Goal: Task Accomplishment & Management: Use online tool/utility

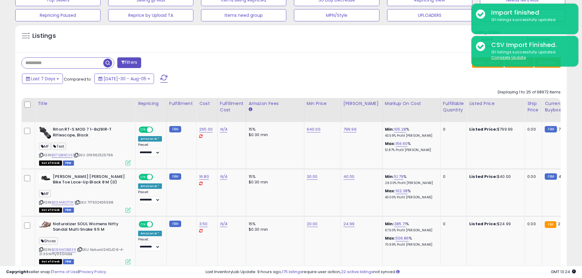
scroll to position [125, 320]
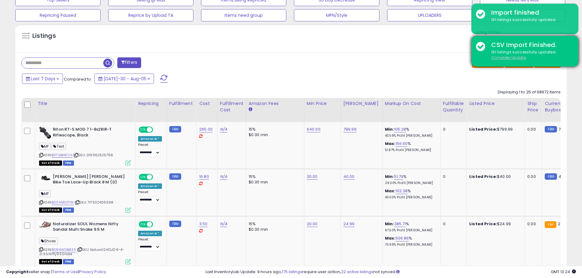
click at [510, 58] on u "Complete Update" at bounding box center [508, 57] width 35 height 5
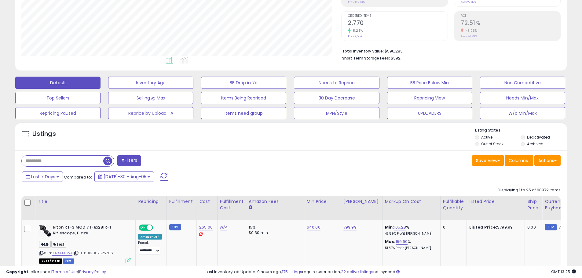
drag, startPoint x: 351, startPoint y: 180, endPoint x: 350, endPoint y: 174, distance: 6.2
click at [351, 179] on div "Last 7 Days Compared to: [DATE]-30 - Aug-05" at bounding box center [222, 178] width 405 height 14
click at [193, 89] on button "W/o Min/Max" at bounding box center [150, 83] width 85 height 12
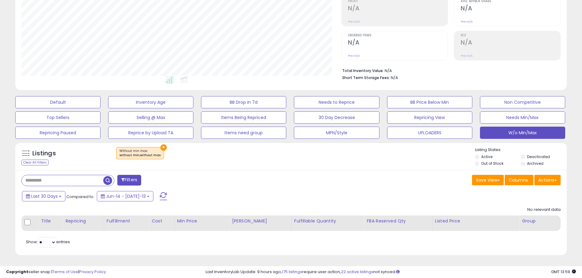
click at [379, 185] on div "Save View Save As New View Columns Actions Import" at bounding box center [428, 181] width 274 height 12
click at [160, 196] on span at bounding box center [163, 196] width 7 height 8
drag, startPoint x: 452, startPoint y: 170, endPoint x: 455, endPoint y: 167, distance: 5.0
click at [452, 170] on div "Filters Save View Save As New View Update Current View Columns" at bounding box center [291, 212] width 552 height 85
click at [160, 197] on span at bounding box center [163, 196] width 7 height 8
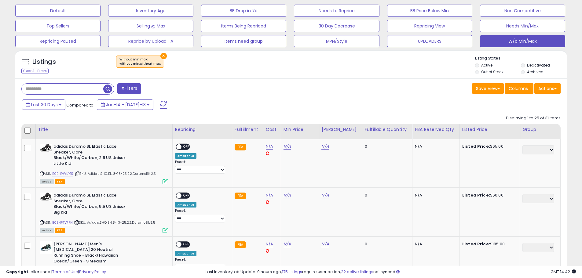
click at [160, 104] on span at bounding box center [163, 105] width 7 height 8
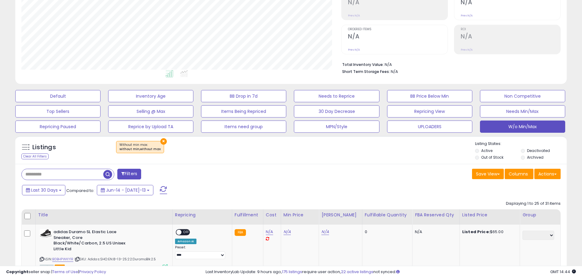
click at [160, 189] on span at bounding box center [163, 190] width 7 height 8
click at [156, 188] on button at bounding box center [163, 190] width 15 height 12
drag, startPoint x: 156, startPoint y: 187, endPoint x: 169, endPoint y: 188, distance: 13.2
click at [160, 187] on span at bounding box center [163, 190] width 7 height 8
click at [160, 189] on span at bounding box center [163, 190] width 7 height 8
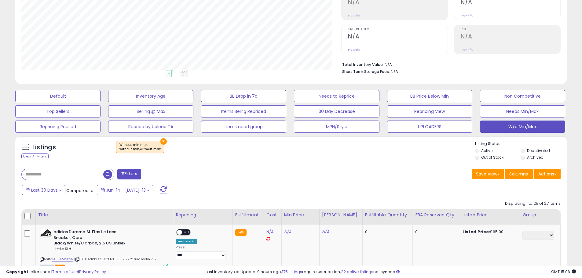
click at [160, 190] on span at bounding box center [163, 190] width 7 height 8
click at [160, 187] on span at bounding box center [163, 190] width 7 height 8
click at [160, 192] on span at bounding box center [163, 190] width 7 height 8
click at [160, 189] on span at bounding box center [163, 190] width 7 height 8
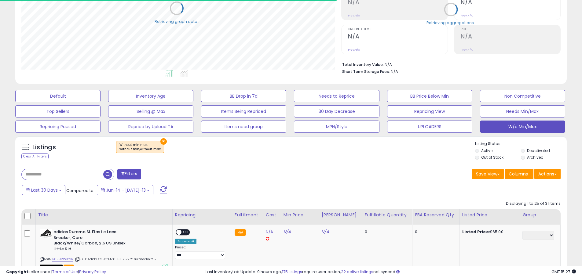
scroll to position [305427, 305232]
click at [541, 173] on button "Actions" at bounding box center [547, 174] width 26 height 10
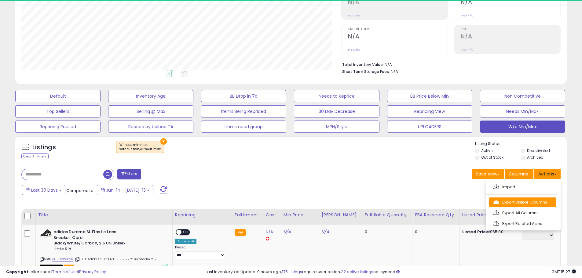
scroll to position [125, 320]
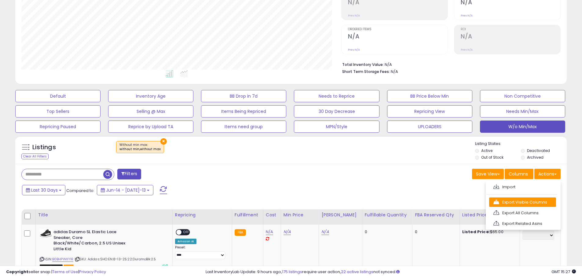
click at [523, 203] on link "Export Visible Columns" at bounding box center [522, 202] width 67 height 9
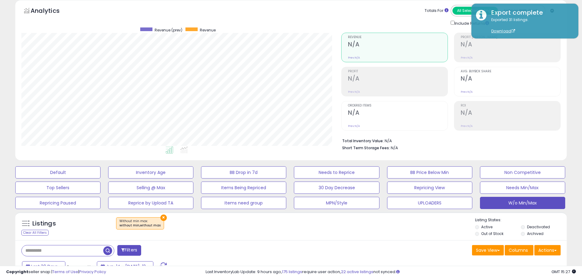
scroll to position [0, 0]
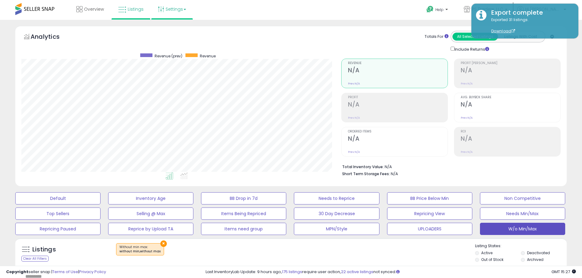
click at [169, 12] on link "Settings" at bounding box center [171, 9] width 37 height 18
click at [171, 28] on link "Store settings" at bounding box center [172, 31] width 27 height 6
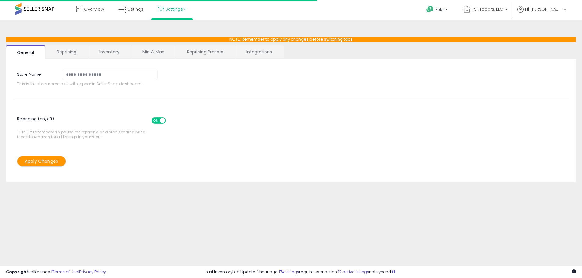
select select "*********"
select select "**********"
select select "******"
click at [218, 53] on link "Repricing Presets" at bounding box center [205, 52] width 58 height 13
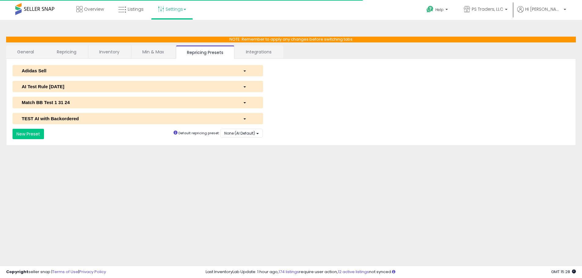
click at [73, 90] on div "AI Test Rule 2 12 2024" at bounding box center [127, 86] width 221 height 6
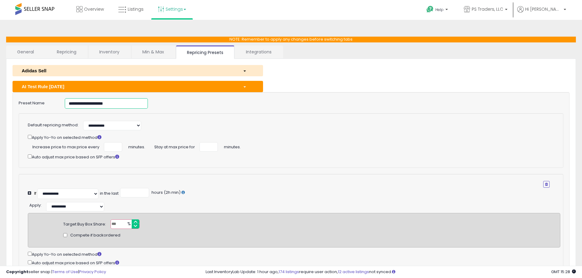
drag, startPoint x: 126, startPoint y: 106, endPoint x: -59, endPoint y: 92, distance: 185.1
click at [0, 92] on html "Unable to login Retrieving listings data.. has not yet accepted the Terms of Us…" at bounding box center [291, 139] width 582 height 278
click at [133, 15] on link "Listings" at bounding box center [131, 9] width 35 height 18
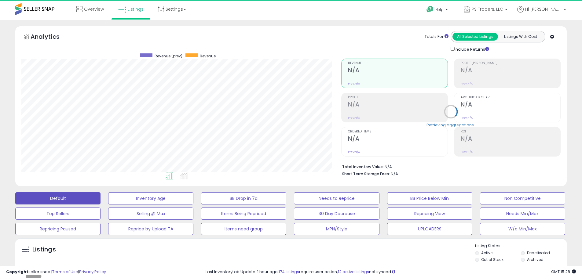
scroll to position [125, 320]
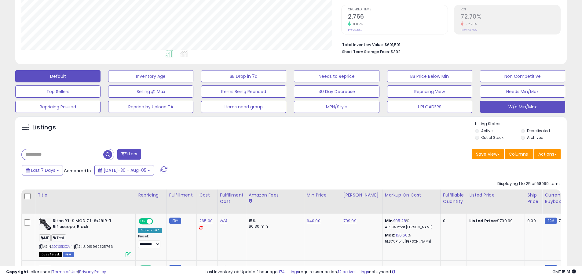
drag, startPoint x: 530, startPoint y: 99, endPoint x: 532, endPoint y: 102, distance: 4.0
click at [530, 99] on div "Default Inventory Age BB Drop in 7d Needs to Reprice BB Price Below Min Non Com…" at bounding box center [291, 90] width 567 height 46
click at [193, 82] on button "W/o Min/Max" at bounding box center [150, 76] width 85 height 12
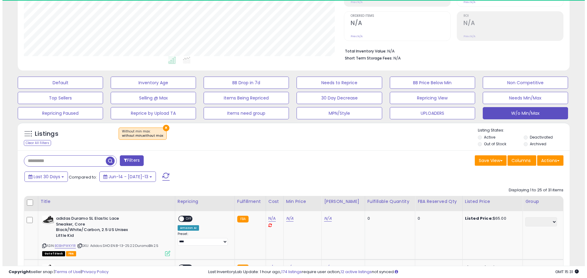
scroll to position [125, 320]
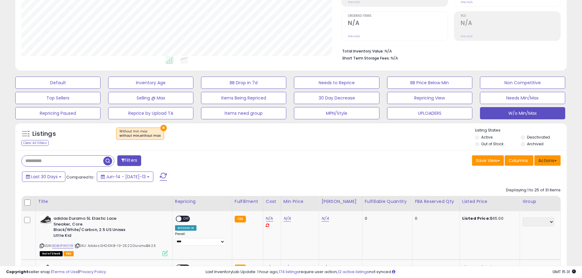
click at [548, 162] on button "Actions" at bounding box center [547, 161] width 26 height 10
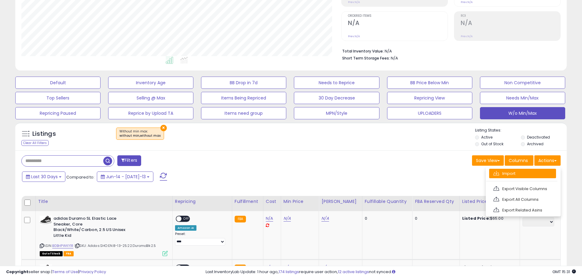
click at [530, 175] on link "Import" at bounding box center [522, 173] width 67 height 9
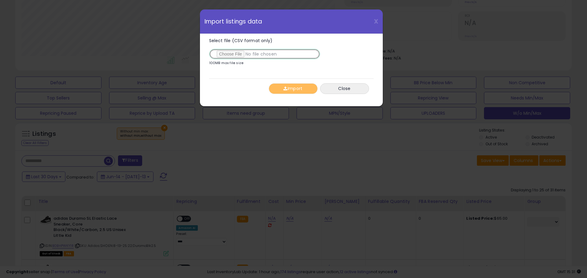
click at [231, 56] on input "Select file (CSV format only)" at bounding box center [264, 54] width 111 height 10
type input "**********"
click at [299, 89] on button "Import" at bounding box center [293, 88] width 49 height 11
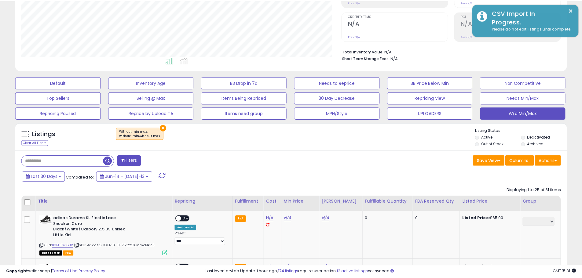
scroll to position [305427, 305232]
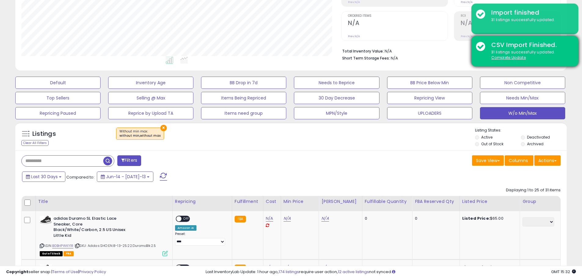
click at [511, 55] on div "31 listings successfully updated. Complete Update" at bounding box center [530, 54] width 87 height 11
click at [512, 59] on u "Complete Update" at bounding box center [508, 57] width 35 height 5
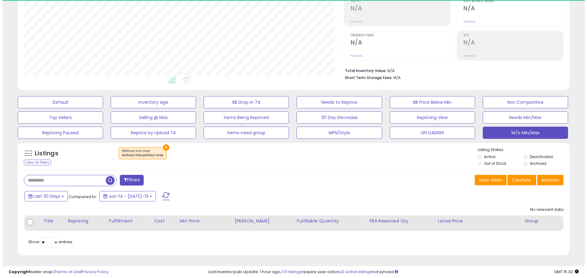
scroll to position [125, 320]
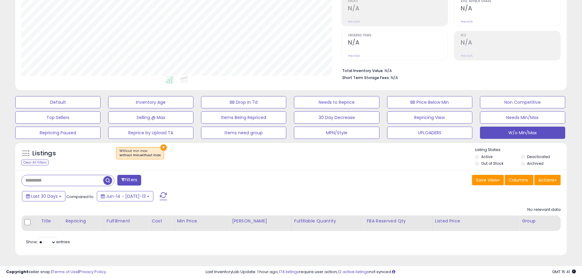
click at [160, 196] on span at bounding box center [163, 196] width 7 height 8
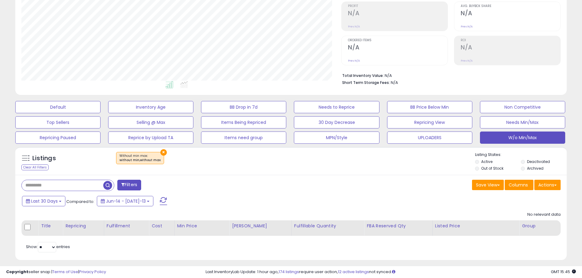
scroll to position [0, 0]
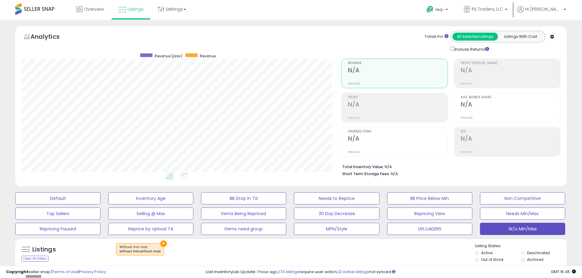
click at [52, 12] on span at bounding box center [34, 9] width 39 height 12
click at [178, 10] on link "Settings" at bounding box center [171, 9] width 37 height 18
click at [255, 14] on div "Overview Listings Settings" at bounding box center [187, 13] width 385 height 26
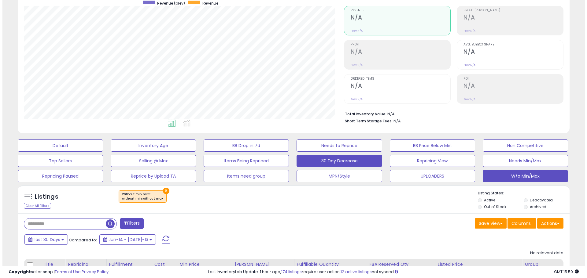
scroll to position [96, 0]
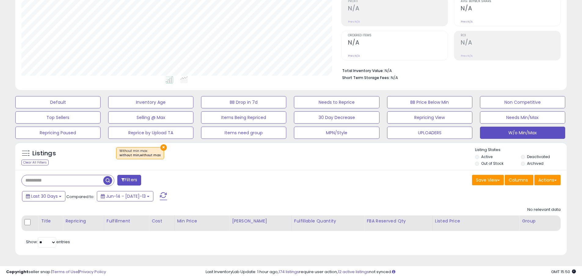
click at [160, 197] on span at bounding box center [163, 196] width 7 height 8
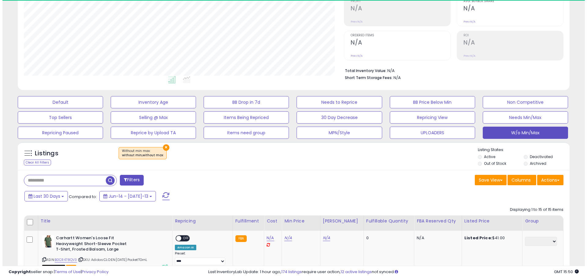
scroll to position [125, 320]
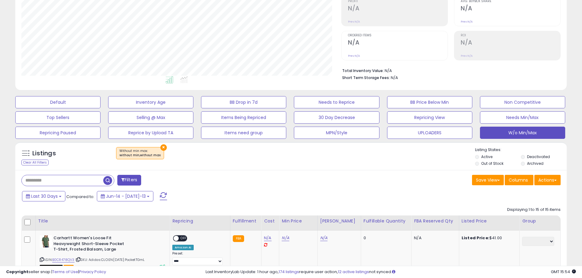
click at [160, 198] on span at bounding box center [163, 196] width 7 height 8
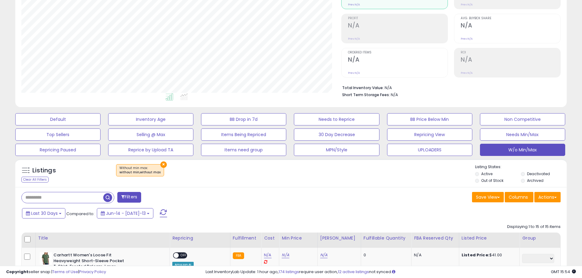
scroll to position [66, 0]
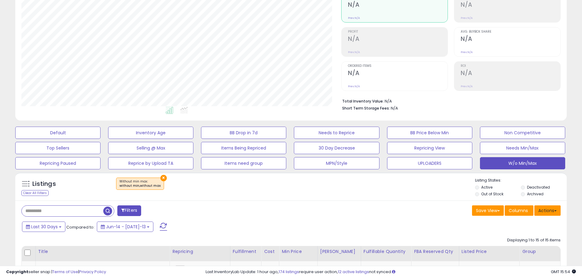
drag, startPoint x: 562, startPoint y: 209, endPoint x: 553, endPoint y: 211, distance: 8.7
click at [561, 209] on div "Save View Save As New View Update Current View Columns Actions Import Export Vi…" at bounding box center [428, 212] width 274 height 12
click at [552, 211] on button "Actions" at bounding box center [547, 211] width 26 height 10
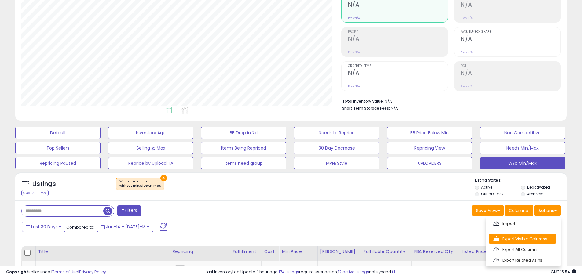
click at [526, 237] on link "Export Visible Columns" at bounding box center [522, 238] width 67 height 9
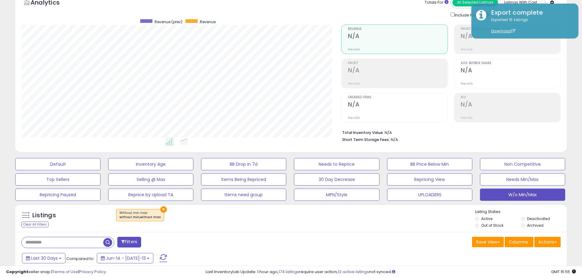
scroll to position [0, 0]
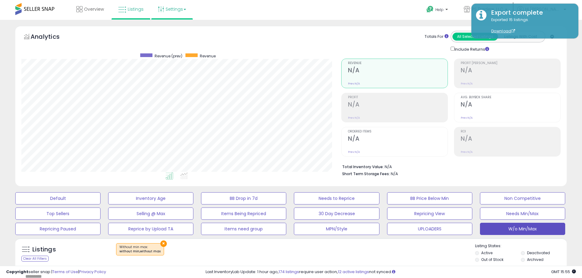
click at [166, 11] on link "Settings" at bounding box center [171, 9] width 37 height 18
click at [176, 31] on link "Store settings" at bounding box center [172, 31] width 27 height 6
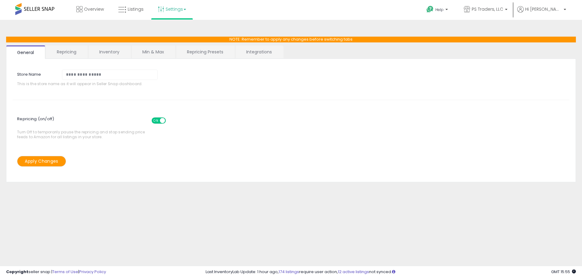
click at [212, 56] on link "Repricing Presets" at bounding box center [205, 52] width 58 height 13
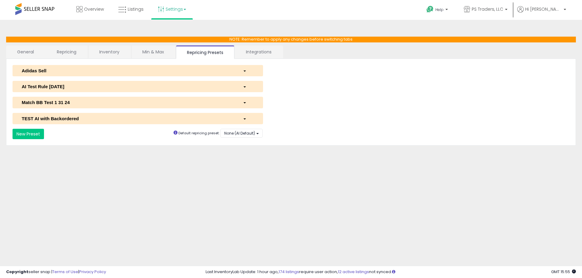
click at [58, 85] on div "AI Test Rule 2 12 2024" at bounding box center [127, 86] width 221 height 6
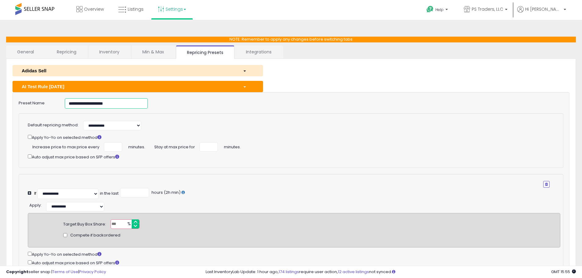
drag, startPoint x: 121, startPoint y: 103, endPoint x: -63, endPoint y: 101, distance: 184.6
click at [0, 101] on html "Unable to login Retrieving listings data.. has not yet accepted the Terms of Us…" at bounding box center [291, 139] width 582 height 278
click at [140, 11] on span "Listings" at bounding box center [136, 9] width 16 height 6
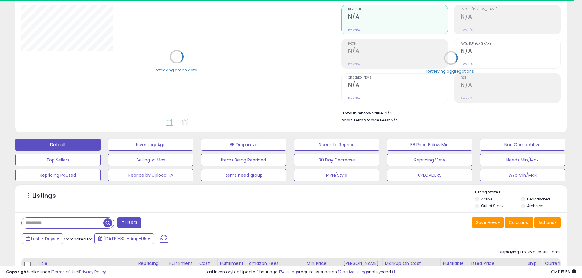
scroll to position [122, 0]
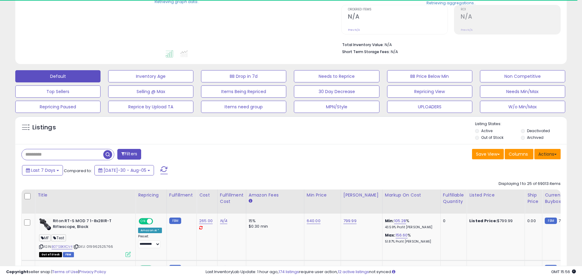
click at [542, 156] on button "Actions" at bounding box center [547, 154] width 26 height 10
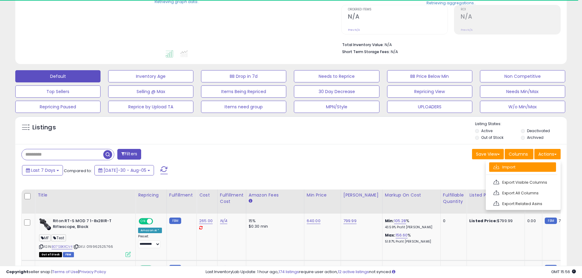
click at [534, 167] on link "Import" at bounding box center [522, 167] width 67 height 9
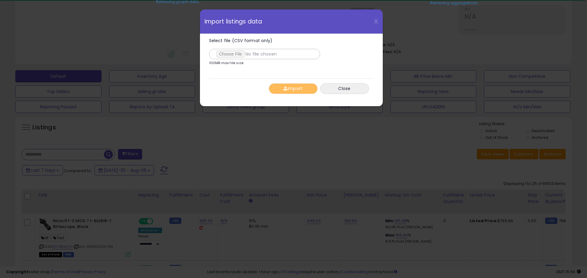
click at [229, 57] on input "Select file (CSV format only)" at bounding box center [264, 54] width 111 height 10
type input "**********"
click at [297, 94] on button "Import" at bounding box center [293, 88] width 49 height 11
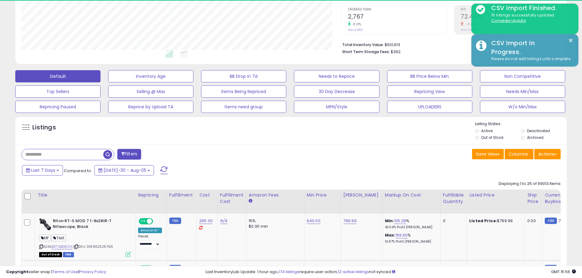
scroll to position [125, 320]
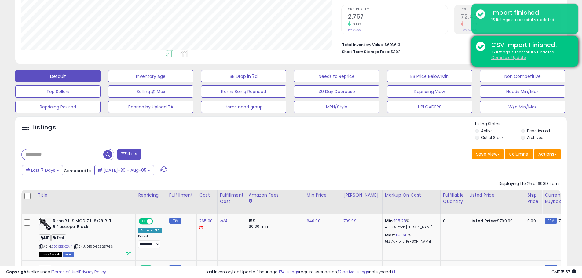
click at [519, 57] on u "Complete Update" at bounding box center [508, 57] width 35 height 5
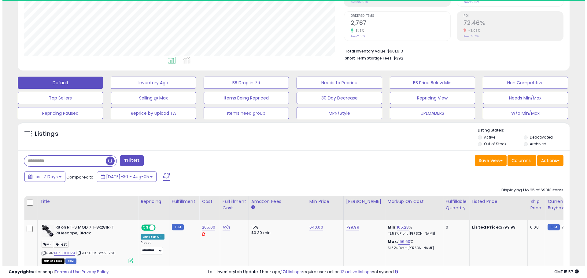
scroll to position [125, 320]
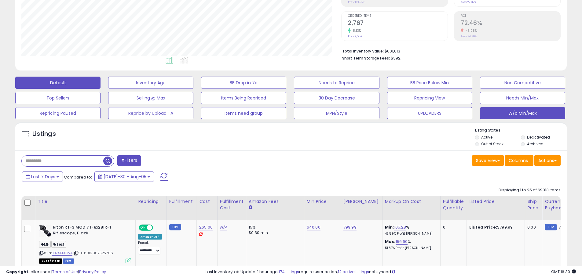
click at [193, 89] on button "W/o Min/Max" at bounding box center [150, 83] width 85 height 12
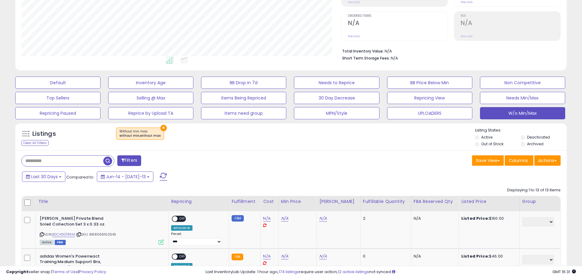
click at [275, 141] on div "× Without min max : without min,without max" at bounding box center [291, 136] width 367 height 17
click at [163, 178] on div "Last 30 Days Compared to: Jun-14 - [DATE]-13" at bounding box center [222, 178] width 405 height 14
click at [160, 176] on span at bounding box center [163, 177] width 7 height 8
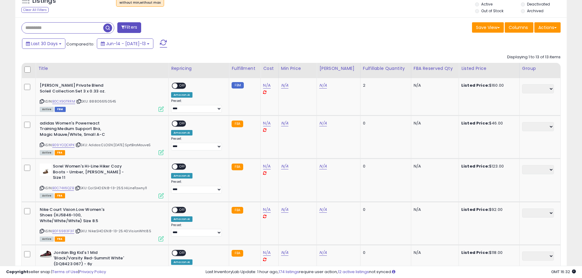
click at [160, 44] on span at bounding box center [163, 44] width 7 height 8
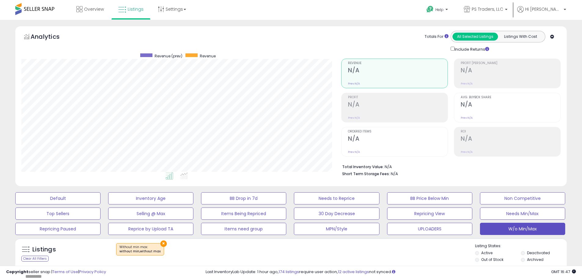
click at [303, 43] on div "Analytics Totals For All Selected Listings Listings With Cost Include Returns" at bounding box center [290, 42] width 539 height 22
click at [300, 42] on div "Analytics Totals For All Selected Listings Listings With Cost Include Returns" at bounding box center [290, 42] width 539 height 22
